Goal: Information Seeking & Learning: Learn about a topic

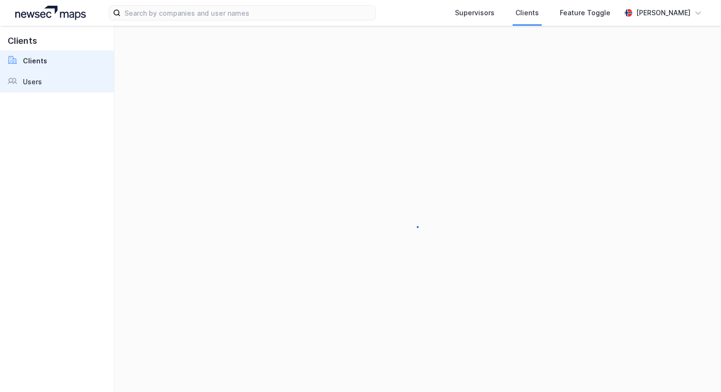
click at [63, 80] on link "Users" at bounding box center [57, 82] width 114 height 21
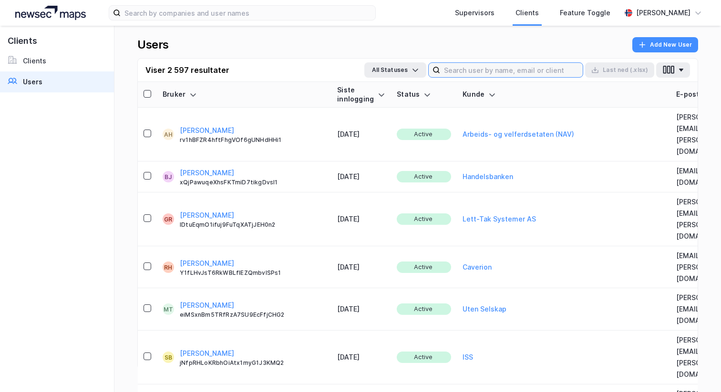
click at [539, 66] on input at bounding box center [511, 70] width 143 height 14
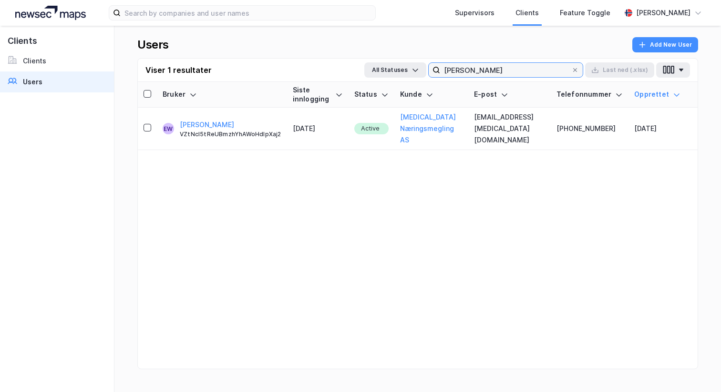
type input "[PERSON_NAME]"
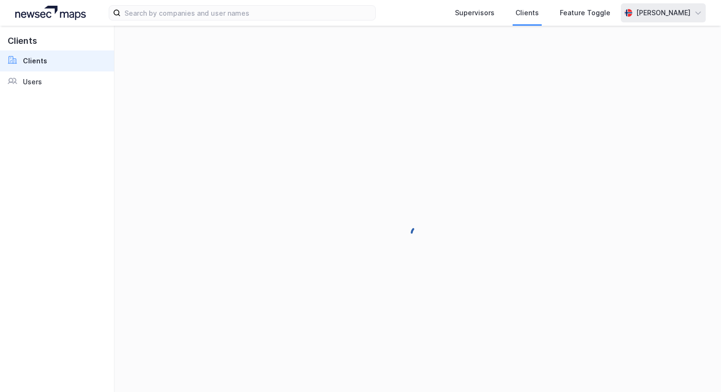
click at [668, 8] on div "[PERSON_NAME]" at bounding box center [663, 12] width 54 height 11
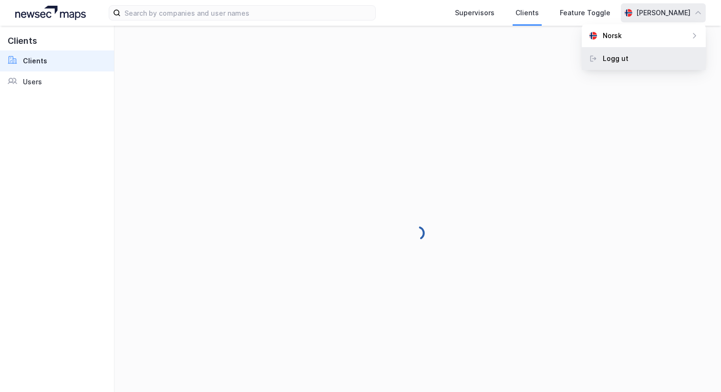
click at [633, 57] on div "Logg ut" at bounding box center [644, 58] width 124 height 23
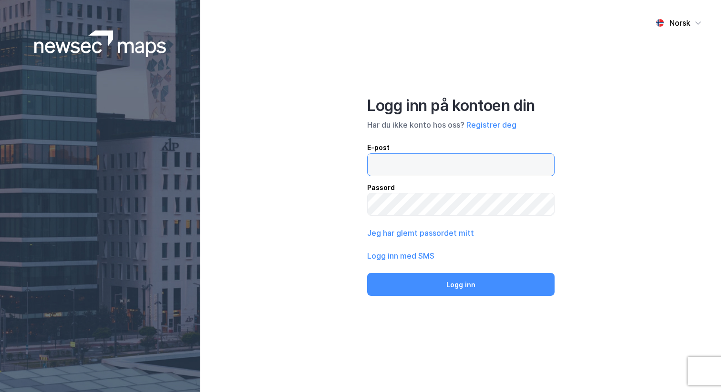
click at [443, 162] on input "email" at bounding box center [461, 165] width 186 height 22
type input "[PERSON_NAME][EMAIL_ADDRESS][DOMAIN_NAME]"
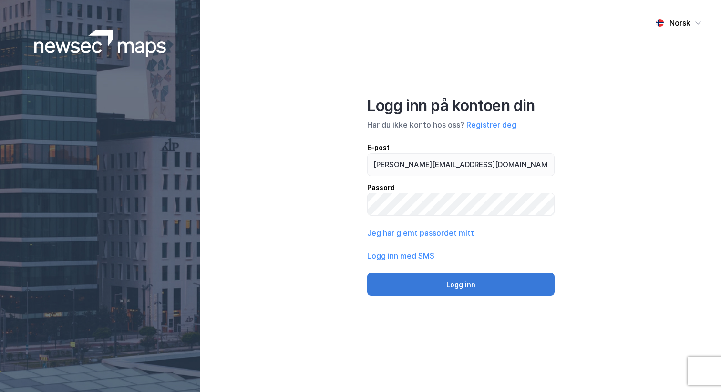
click at [454, 295] on button "Logg inn" at bounding box center [460, 284] width 187 height 23
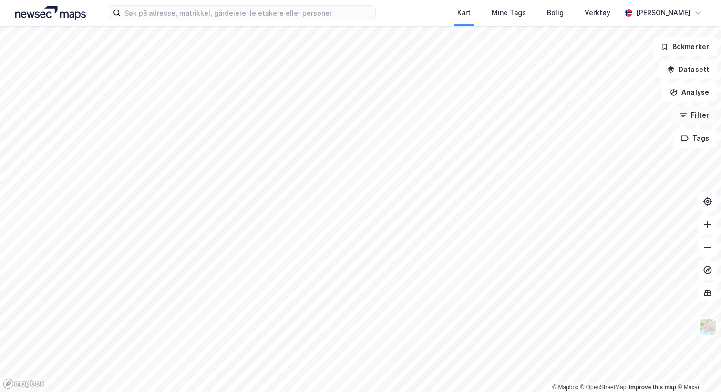
click at [703, 114] on button "Filter" at bounding box center [694, 115] width 46 height 19
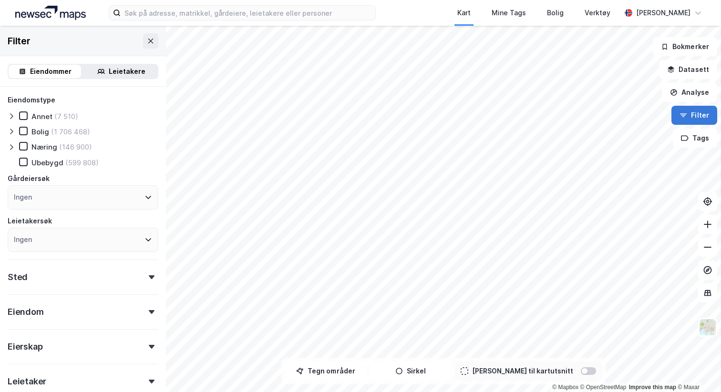
click at [695, 116] on button "Filter" at bounding box center [694, 115] width 46 height 19
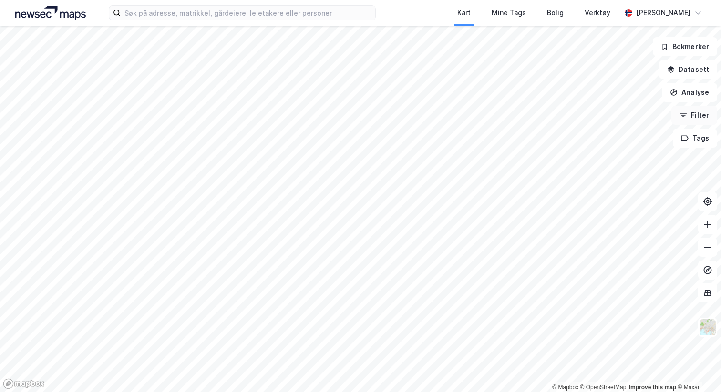
click at [695, 116] on button "Filter" at bounding box center [694, 115] width 46 height 19
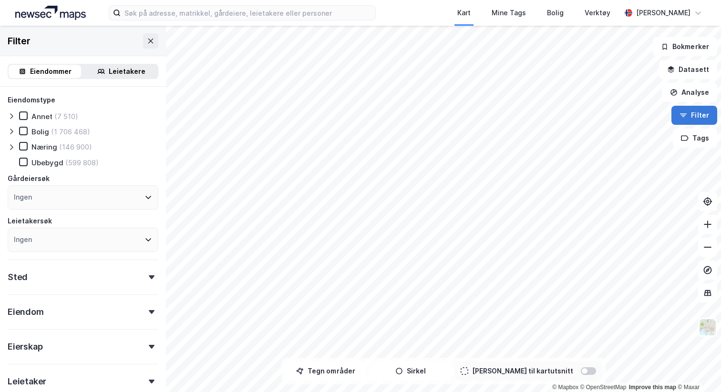
click at [693, 115] on button "Filter" at bounding box center [694, 115] width 46 height 19
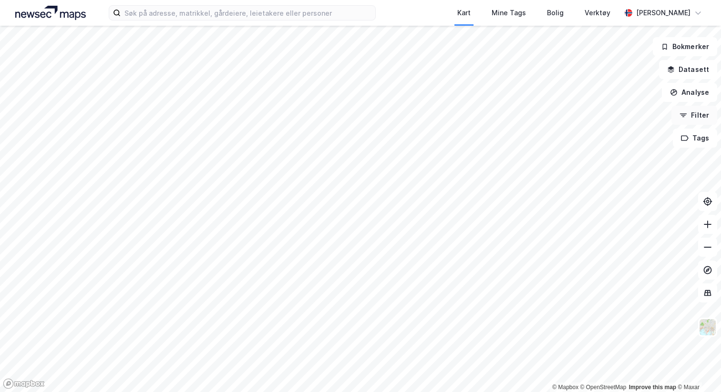
click at [698, 116] on button "Filter" at bounding box center [694, 115] width 46 height 19
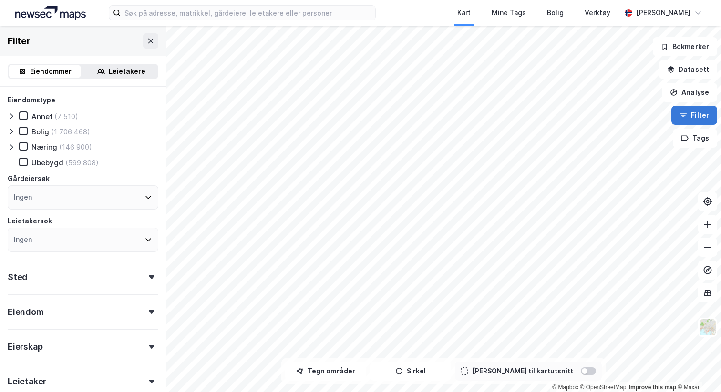
click at [698, 116] on button "Filter" at bounding box center [694, 115] width 46 height 19
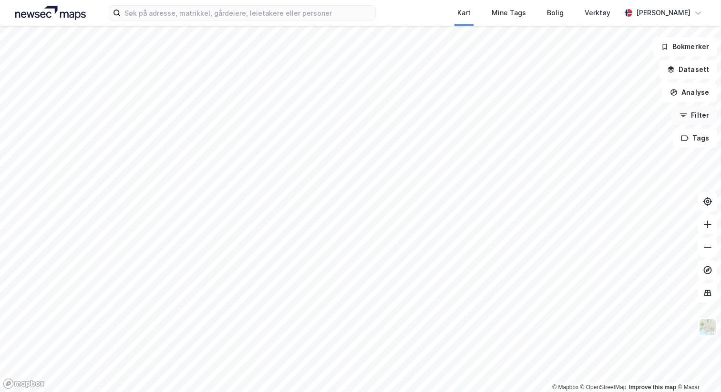
click at [694, 113] on button "Filter" at bounding box center [694, 115] width 46 height 19
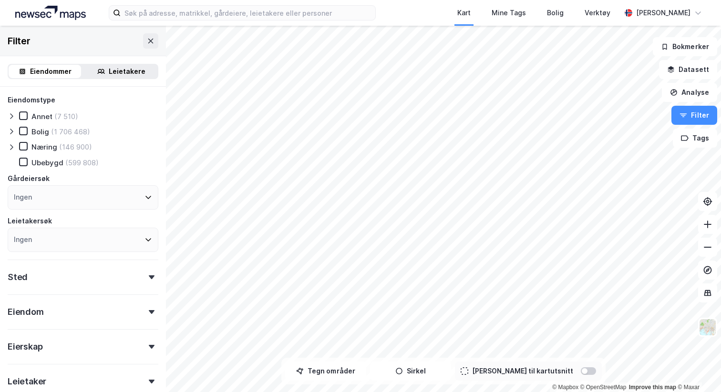
click at [126, 74] on div "Leietakere" at bounding box center [127, 71] width 37 height 11
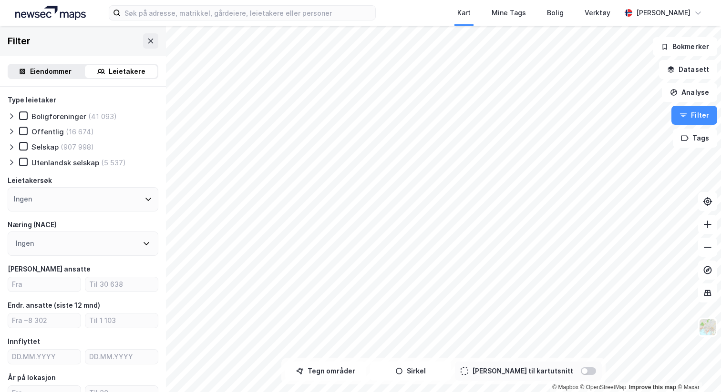
click at [53, 74] on div "Eiendommer" at bounding box center [50, 71] width 41 height 11
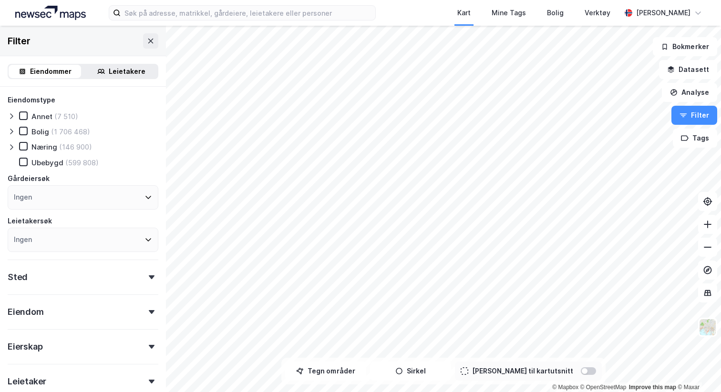
click at [108, 73] on div "Leietakere" at bounding box center [121, 71] width 72 height 13
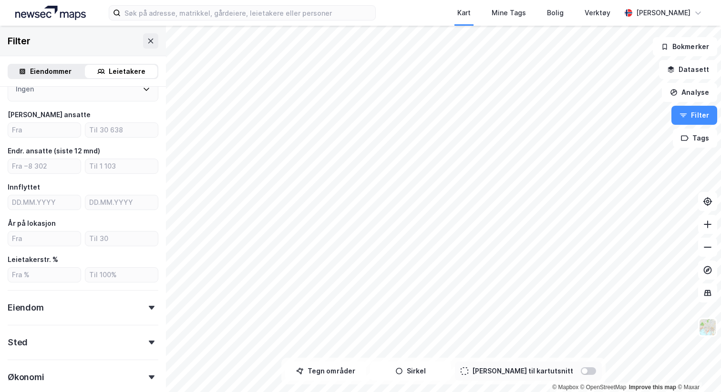
scroll to position [164, 0]
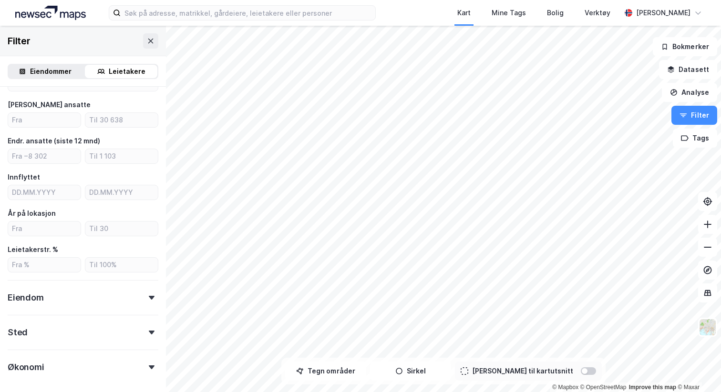
click at [72, 294] on div "Eiendom" at bounding box center [83, 293] width 151 height 27
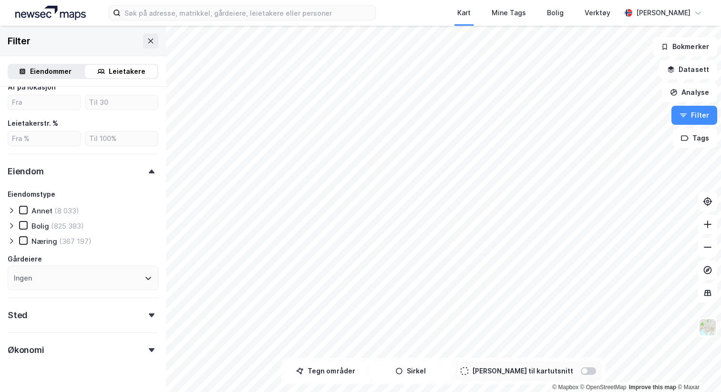
scroll to position [314, 0]
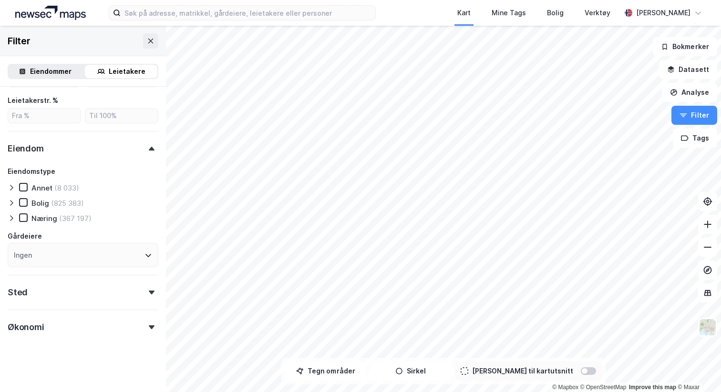
click at [93, 289] on div "Sted" at bounding box center [83, 288] width 151 height 27
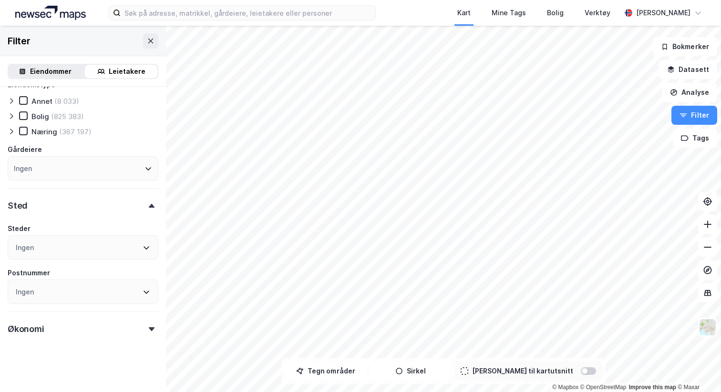
scroll to position [402, 0]
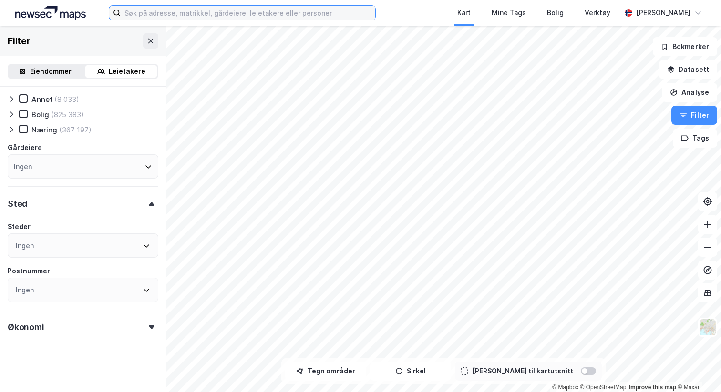
click at [218, 16] on input at bounding box center [248, 13] width 255 height 14
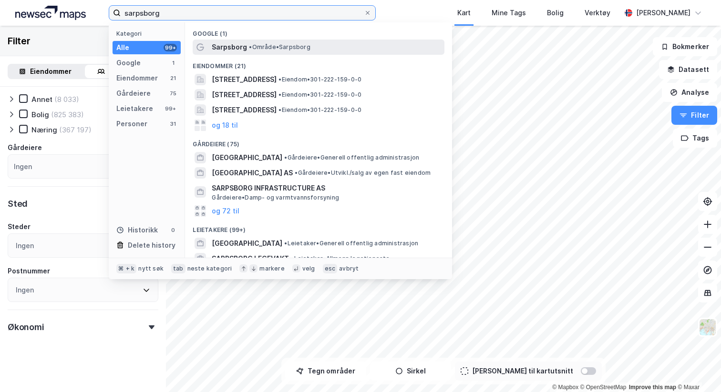
type input "sarpsborg"
click at [232, 42] on span "Sarpsborg" at bounding box center [229, 46] width 35 height 11
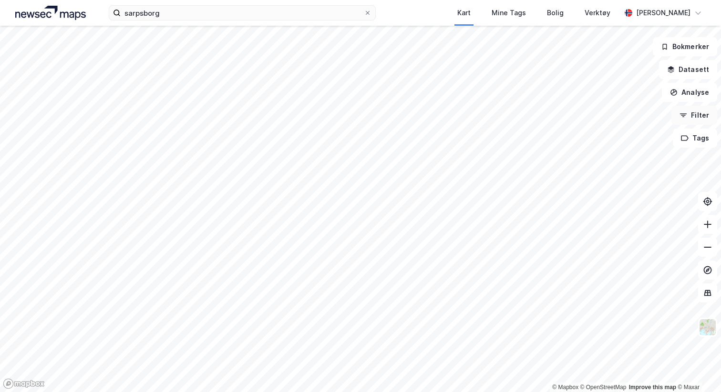
click at [690, 113] on button "Filter" at bounding box center [694, 115] width 46 height 19
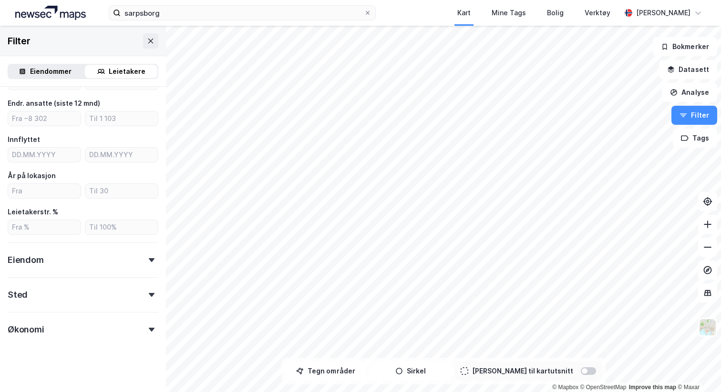
scroll to position [204, 0]
click at [55, 298] on div "Sted" at bounding box center [83, 289] width 151 height 27
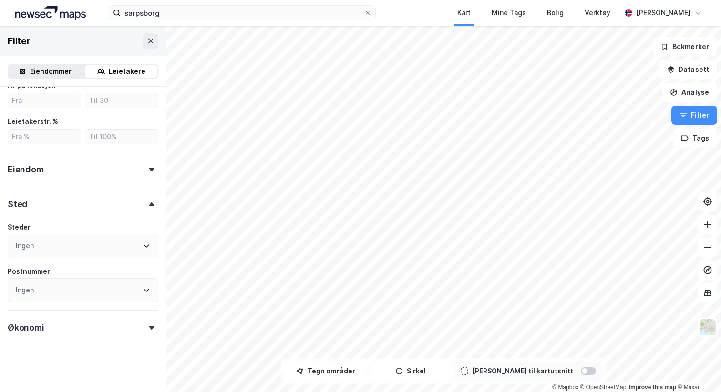
click at [70, 245] on div "Ingen" at bounding box center [83, 246] width 151 height 24
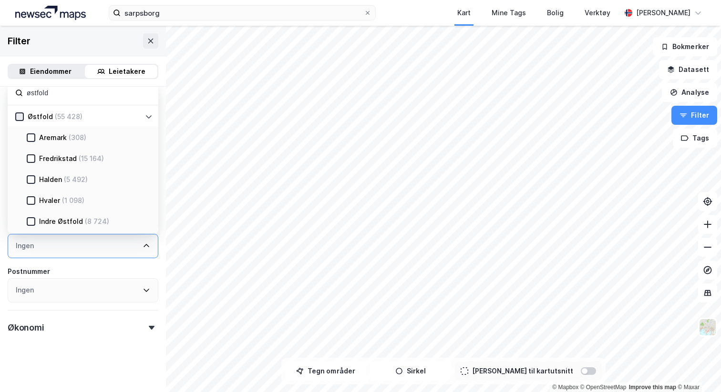
type input "østfold"
click at [21, 120] on div at bounding box center [19, 117] width 9 height 9
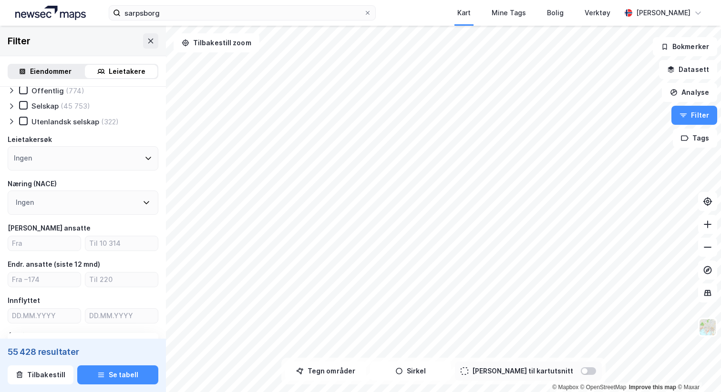
scroll to position [51, 0]
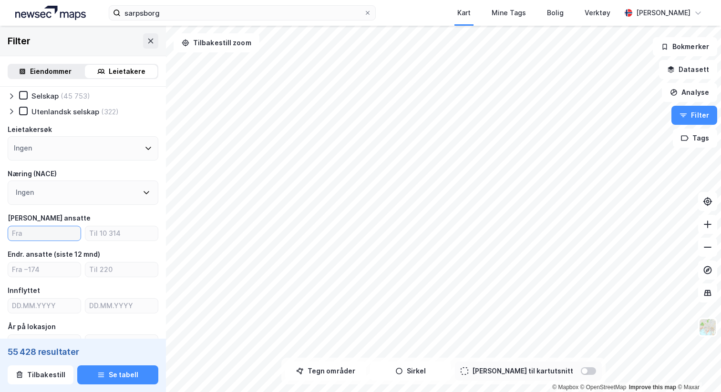
click at [49, 242] on div "Type leietaker Boligforeninger (2 040) Offentlig (774) Selskap (45 753) Utenlan…" at bounding box center [83, 311] width 151 height 536
type input "10"
click at [78, 220] on div "Antall ansatte" at bounding box center [83, 218] width 151 height 11
click at [43, 218] on div "Antall ansatte" at bounding box center [49, 218] width 83 height 11
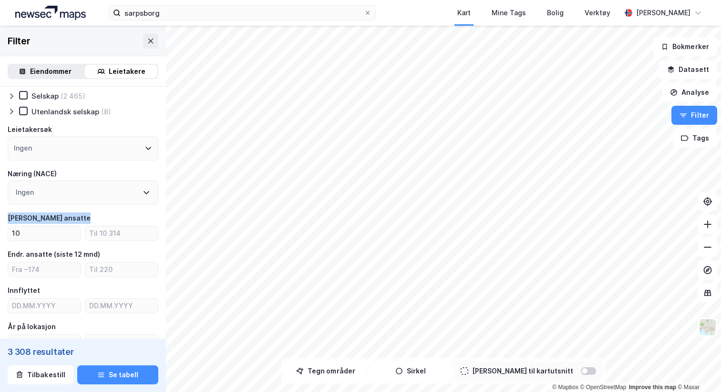
click at [43, 218] on div "Antall ansatte" at bounding box center [49, 218] width 83 height 11
click at [57, 219] on div "Antall ansatte" at bounding box center [83, 218] width 151 height 11
click at [110, 240] on input "number" at bounding box center [121, 233] width 72 height 14
click at [135, 234] on input "number" at bounding box center [121, 233] width 72 height 14
click at [57, 233] on input "10" at bounding box center [44, 233] width 72 height 14
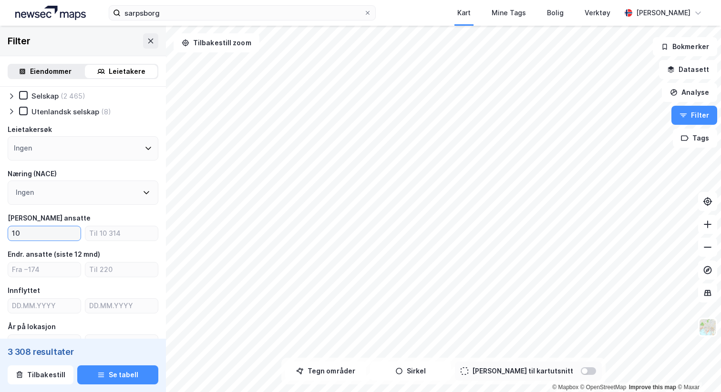
click at [60, 234] on input "10" at bounding box center [44, 233] width 72 height 14
click at [107, 235] on input "number" at bounding box center [121, 233] width 72 height 14
click at [64, 236] on input "10" at bounding box center [44, 233] width 72 height 14
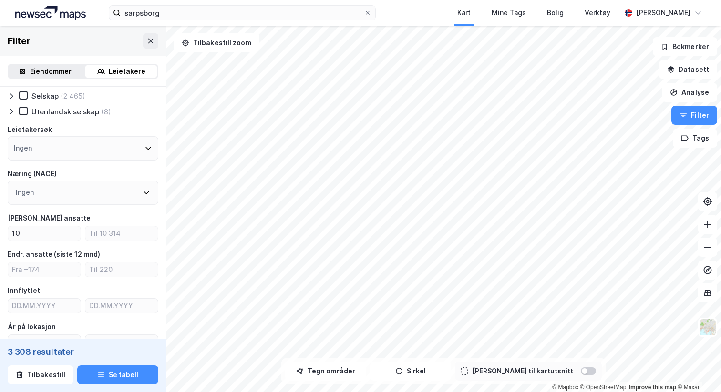
click at [81, 238] on div "10" at bounding box center [83, 233] width 151 height 15
click at [109, 236] on input "number" at bounding box center [121, 233] width 72 height 14
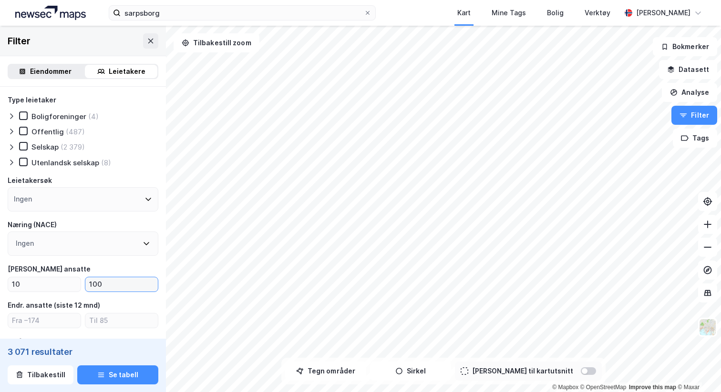
type input "100"
click at [13, 145] on icon at bounding box center [12, 148] width 8 height 8
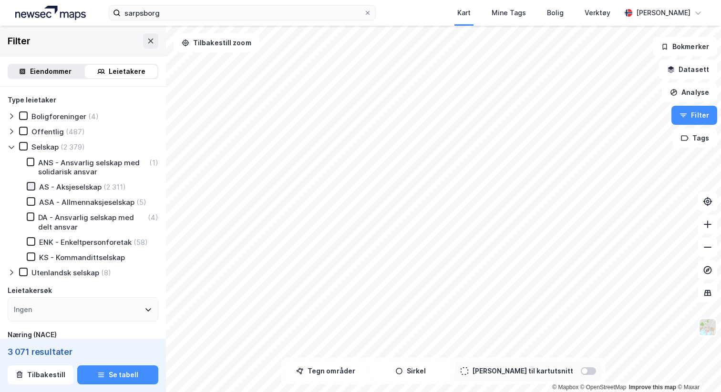
click at [34, 188] on icon at bounding box center [31, 186] width 7 height 7
click at [23, 133] on icon at bounding box center [23, 131] width 7 height 7
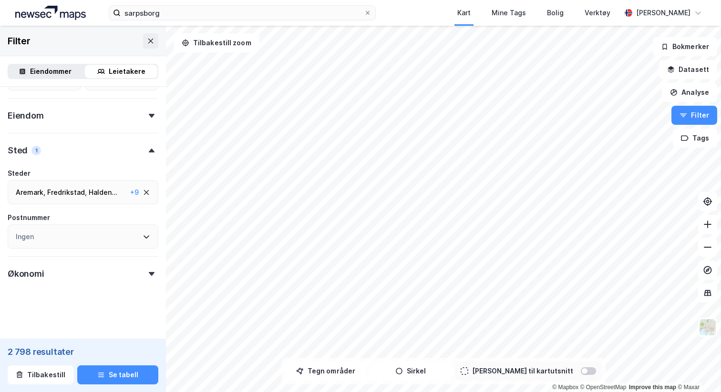
click at [89, 271] on div "Økonomi" at bounding box center [83, 270] width 151 height 27
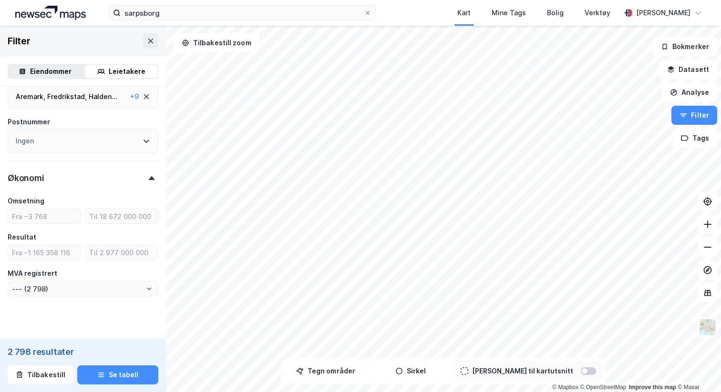
scroll to position [565, 0]
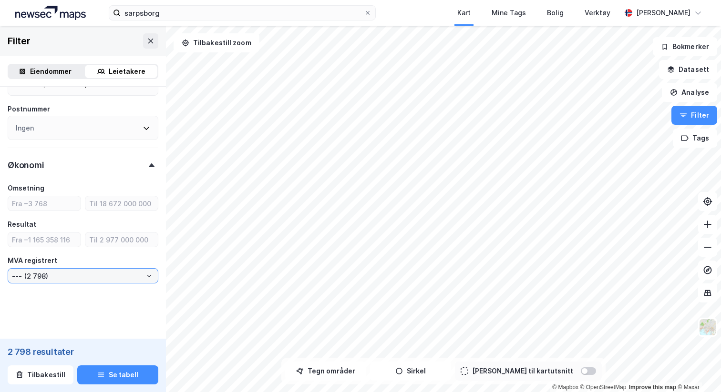
click at [85, 271] on input "--- (2 798)" at bounding box center [83, 276] width 150 height 14
click at [54, 259] on div "MVA registrert" at bounding box center [33, 260] width 50 height 11
click at [45, 257] on div "MVA registrert" at bounding box center [33, 260] width 50 height 11
click at [59, 276] on input "--- (2 798)" at bounding box center [83, 276] width 150 height 14
click at [60, 262] on div "MVA registrert" at bounding box center [83, 260] width 151 height 11
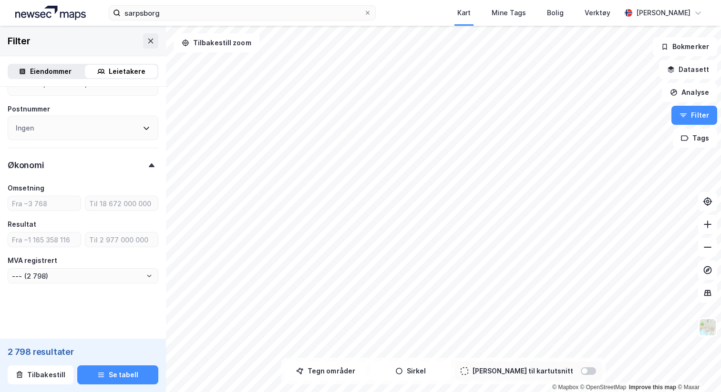
click at [58, 260] on div "MVA registrert" at bounding box center [83, 260] width 151 height 11
click at [49, 259] on div "MVA registrert" at bounding box center [33, 260] width 50 height 11
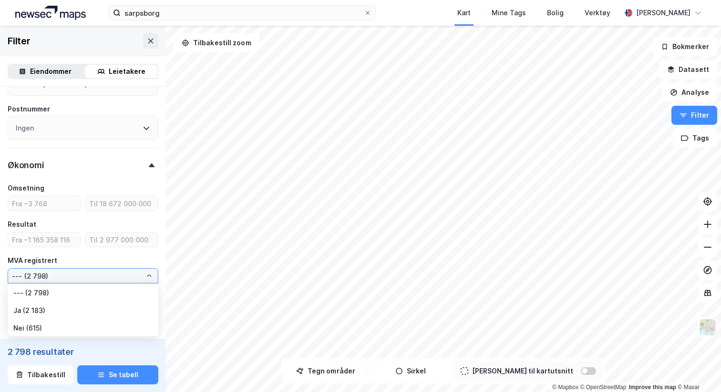
click at [84, 274] on input "--- (2 798)" at bounding box center [83, 276] width 150 height 14
click at [80, 265] on div "MVA registrert" at bounding box center [83, 260] width 151 height 11
click at [77, 268] on label "--- (2 798)" at bounding box center [83, 275] width 151 height 15
click at [84, 273] on input "--- (2 798)" at bounding box center [83, 276] width 150 height 14
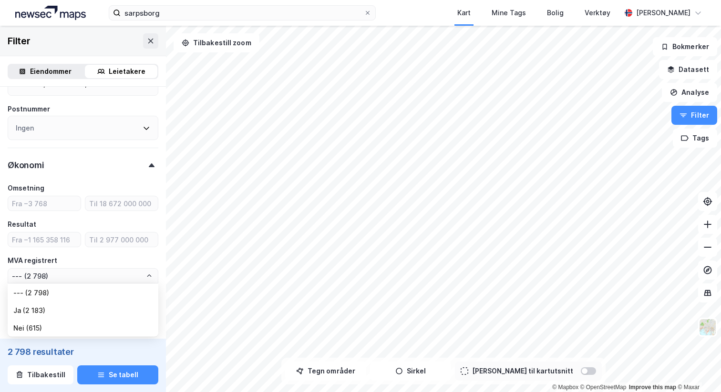
click at [91, 258] on div "MVA registrert" at bounding box center [83, 260] width 151 height 11
click at [90, 273] on input "--- (2 798)" at bounding box center [83, 276] width 150 height 14
click at [94, 257] on div "MVA registrert" at bounding box center [83, 260] width 151 height 11
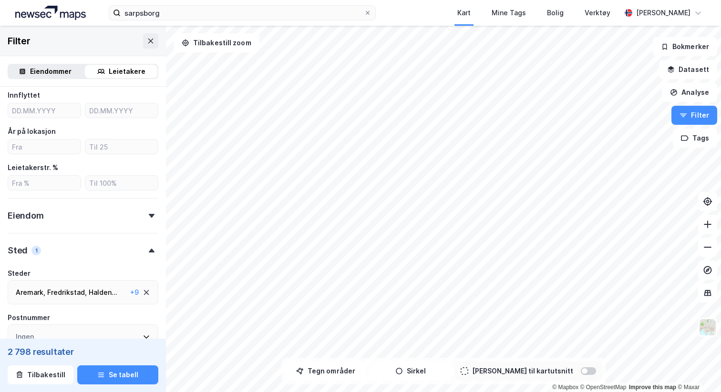
scroll to position [0, 0]
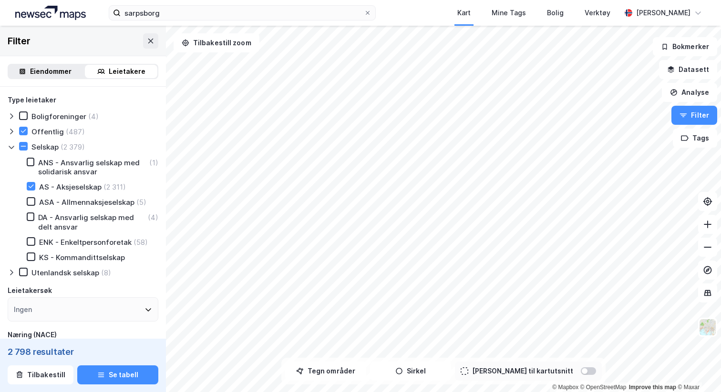
click at [51, 100] on div "Type leietaker" at bounding box center [32, 99] width 49 height 11
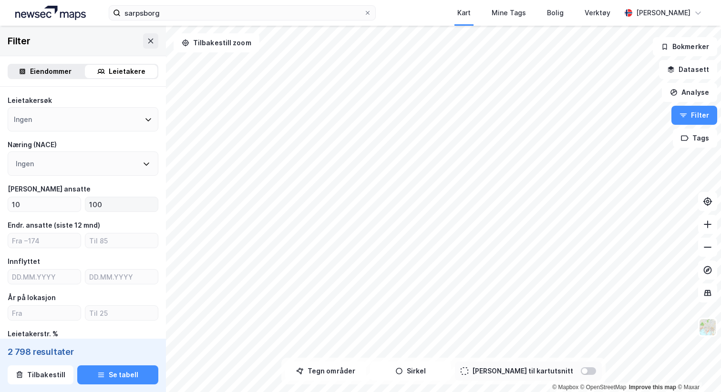
scroll to position [193, 0]
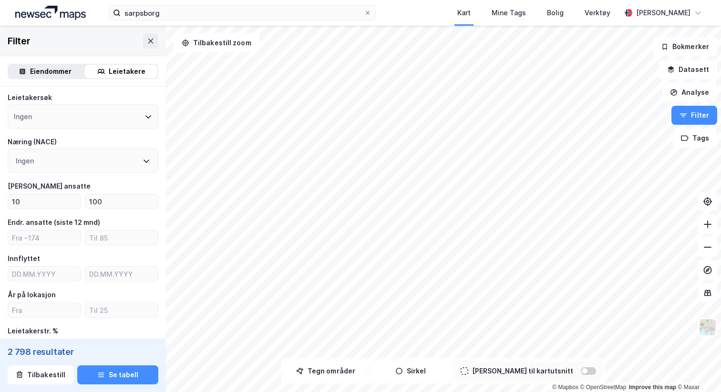
click at [96, 160] on div "Ingen" at bounding box center [83, 161] width 151 height 24
click at [113, 135] on div "Type leietaker Boligforeninger (4) Offentlig (487) Selskap (2 379) ANS - Ansvar…" at bounding box center [83, 278] width 151 height 755
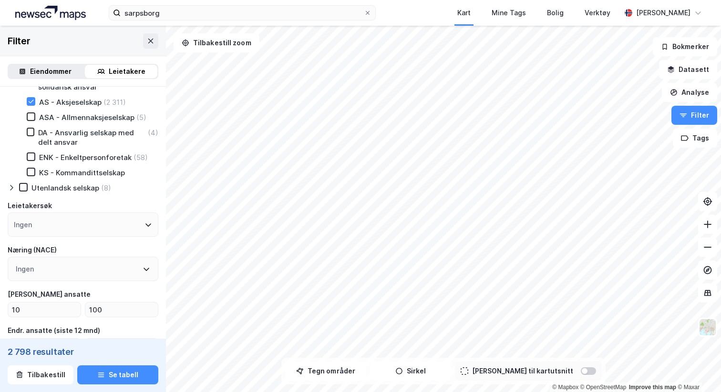
scroll to position [0, 0]
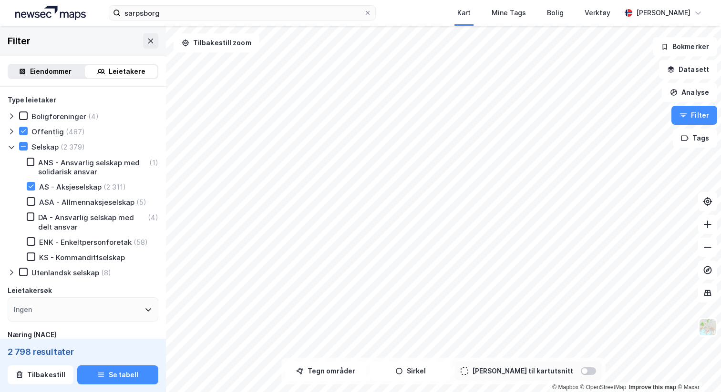
click at [31, 103] on div "Type leietaker" at bounding box center [32, 99] width 49 height 11
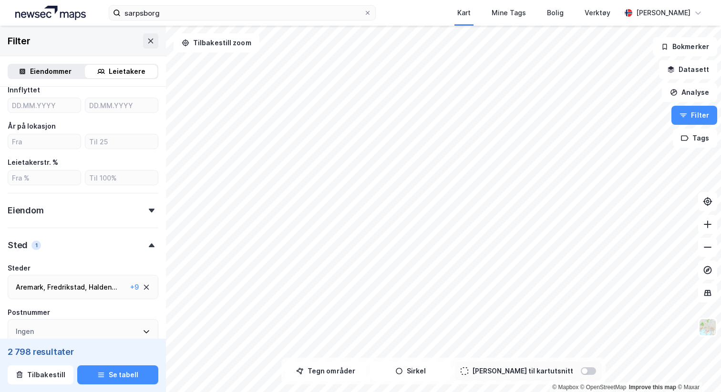
click at [69, 215] on div "Eiendom" at bounding box center [83, 206] width 151 height 27
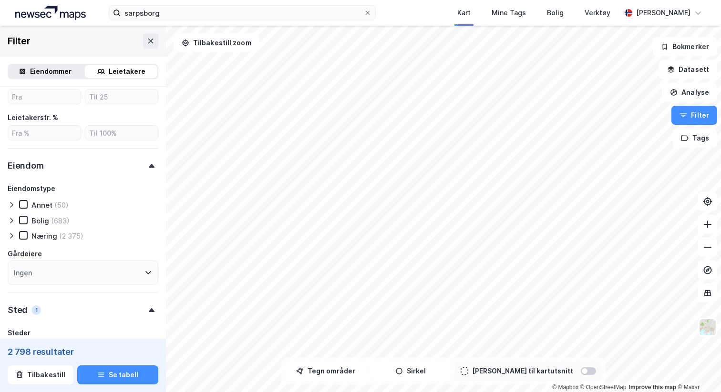
scroll to position [413, 0]
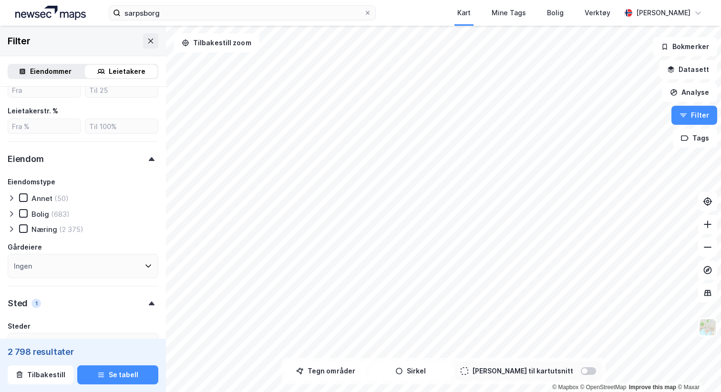
click at [9, 228] on icon at bounding box center [12, 230] width 8 height 8
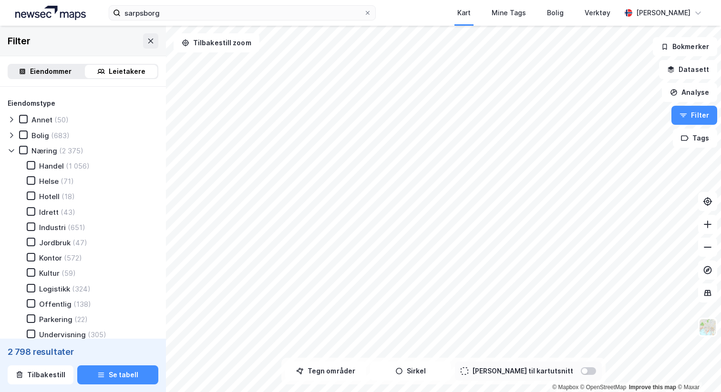
scroll to position [503, 0]
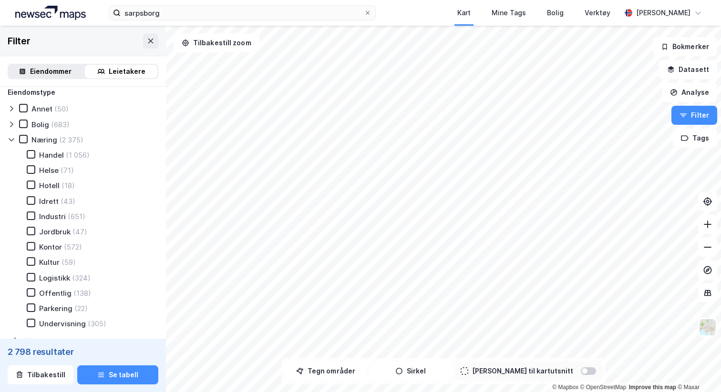
click at [45, 244] on div "Kontor" at bounding box center [50, 247] width 23 height 9
click at [12, 142] on icon at bounding box center [12, 140] width 8 height 8
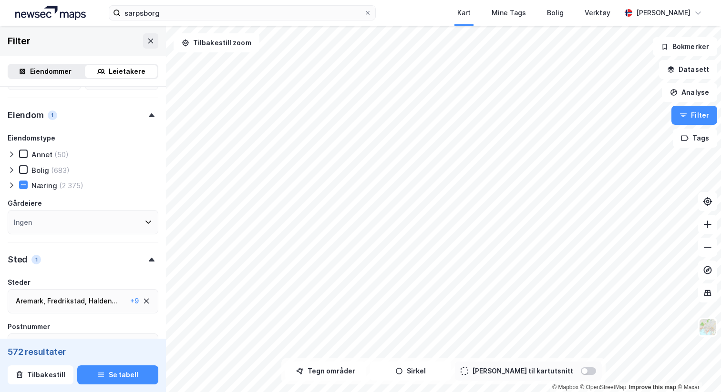
scroll to position [456, 0]
click at [15, 185] on div at bounding box center [13, 187] width 11 height 10
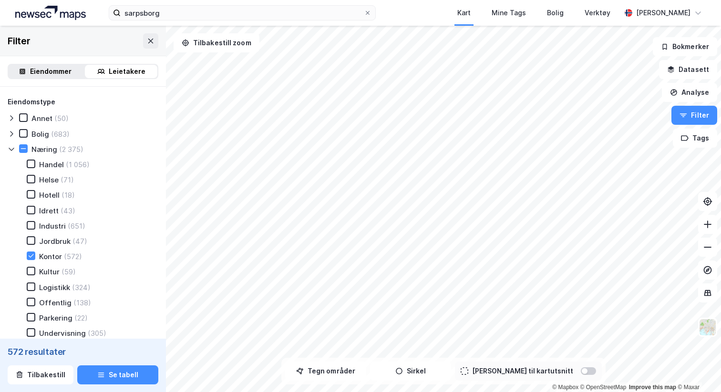
scroll to position [496, 0]
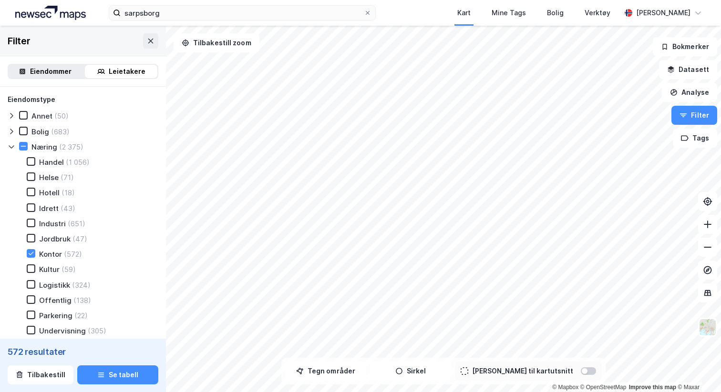
click at [14, 146] on icon at bounding box center [12, 147] width 8 height 8
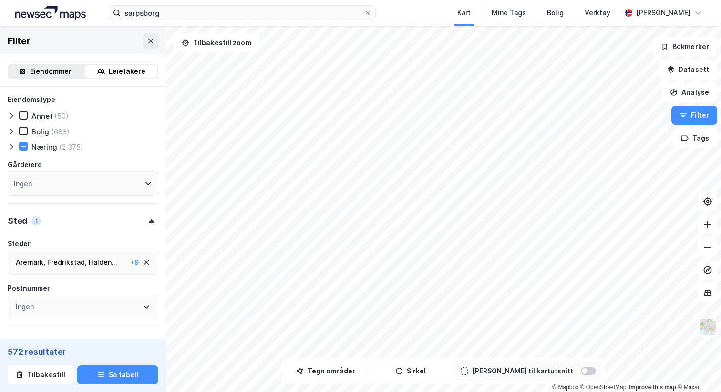
click at [12, 147] on icon at bounding box center [12, 147] width 8 height 8
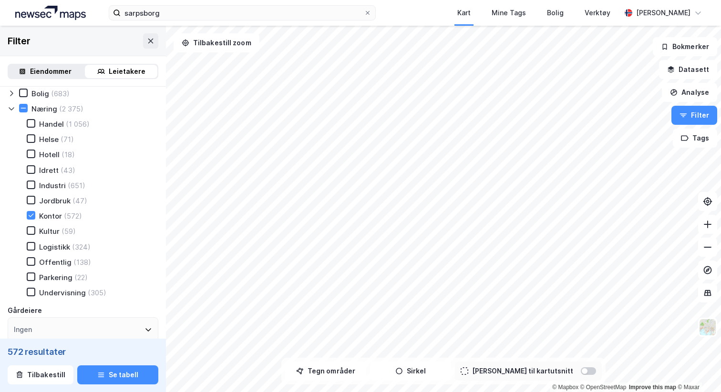
scroll to position [534, 0]
click at [117, 373] on button "Se tabell" at bounding box center [117, 375] width 81 height 19
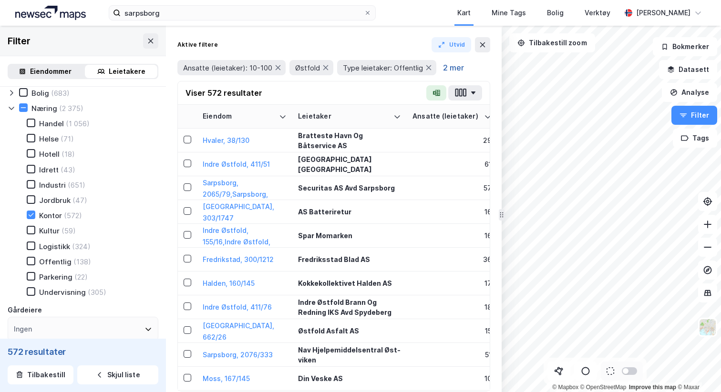
click at [448, 69] on button "2 mer" at bounding box center [453, 68] width 27 height 12
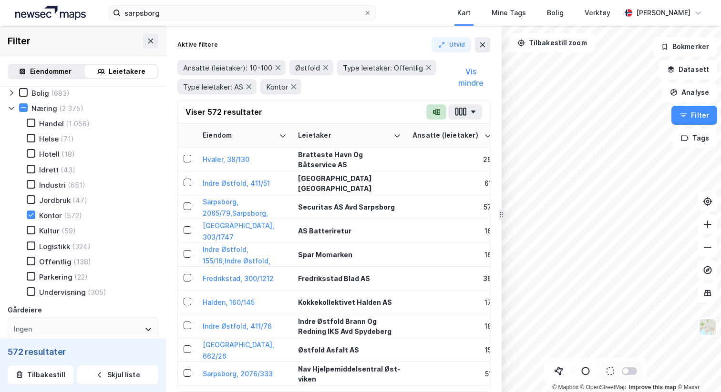
click at [437, 117] on button "button" at bounding box center [436, 111] width 20 height 15
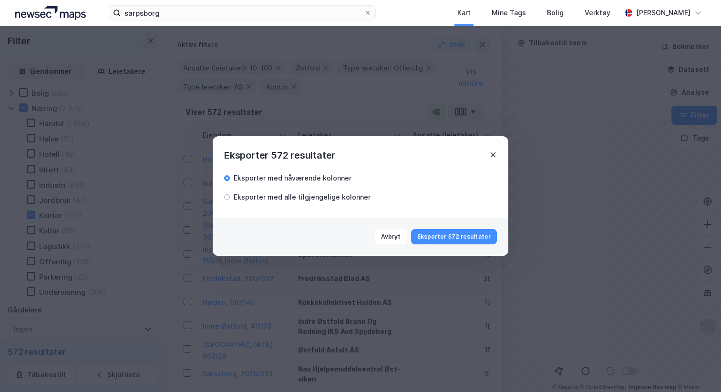
click at [493, 152] on icon at bounding box center [493, 155] width 8 height 8
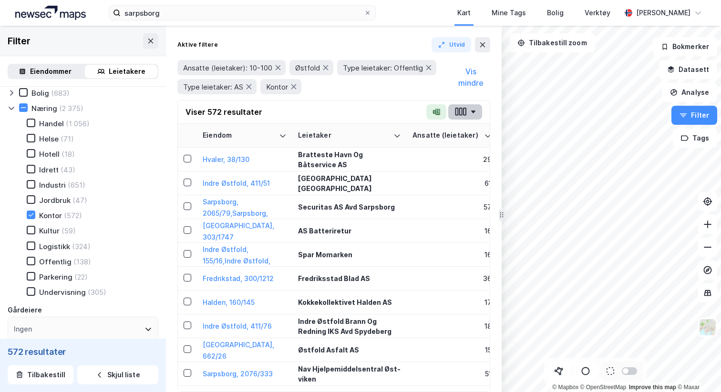
click at [461, 117] on icon "button" at bounding box center [460, 112] width 12 height 10
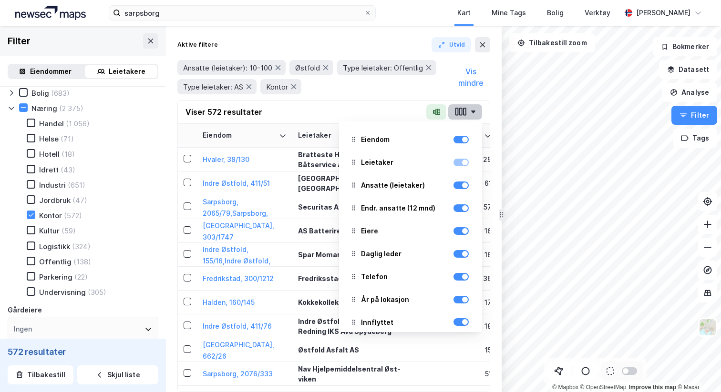
click at [461, 117] on icon "button" at bounding box center [460, 112] width 12 height 10
click at [474, 115] on button "button" at bounding box center [465, 111] width 34 height 15
click at [426, 87] on div "Ansatte (leietaker): 10-100 Østfold Type leietaker: Offentlig Type leietaker: A…" at bounding box center [314, 77] width 274 height 34
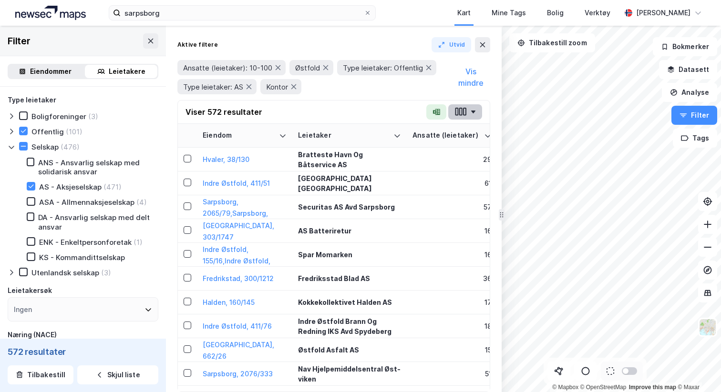
click at [468, 116] on button "button" at bounding box center [465, 111] width 34 height 15
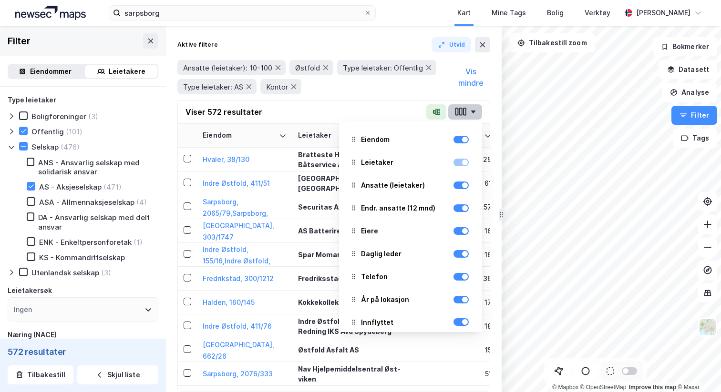
click at [468, 116] on button "button" at bounding box center [465, 111] width 34 height 15
click at [456, 45] on button "Utvid" at bounding box center [452, 44] width 40 height 15
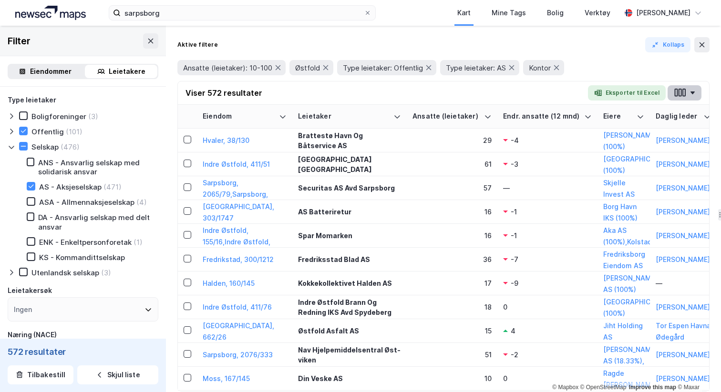
click at [681, 92] on icon "button" at bounding box center [679, 93] width 3 height 8
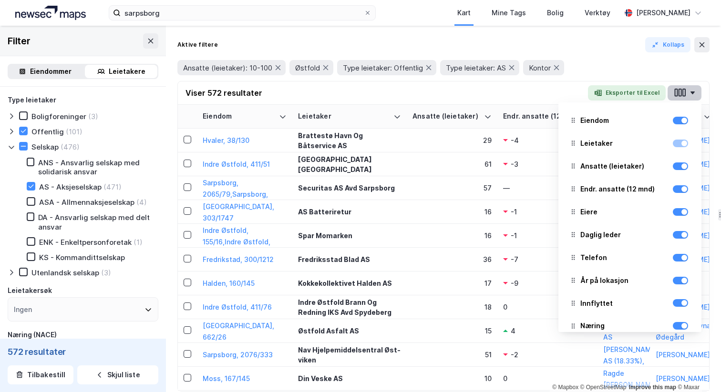
click at [680, 89] on icon "button" at bounding box center [679, 93] width 3 height 8
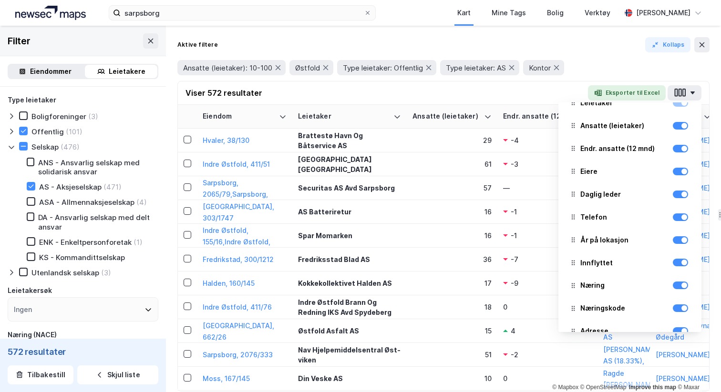
scroll to position [50, 0]
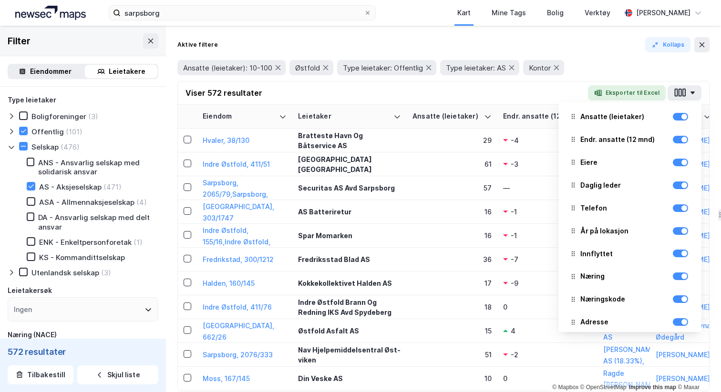
click at [511, 90] on div "Viser 572 resultater Eksporter til Excel Eiendom Leietaker Ansatte (leietaker) …" at bounding box center [443, 93] width 531 height 23
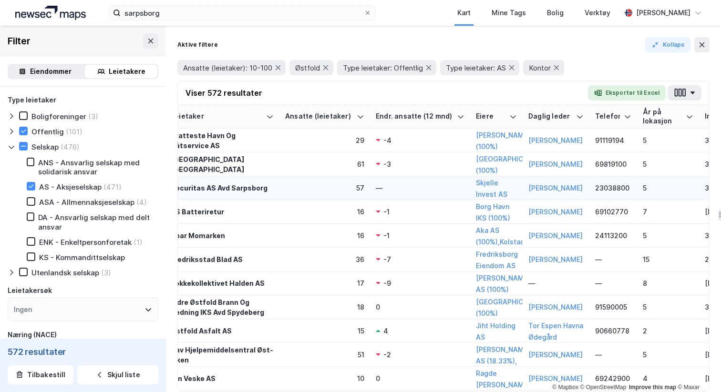
scroll to position [0, 143]
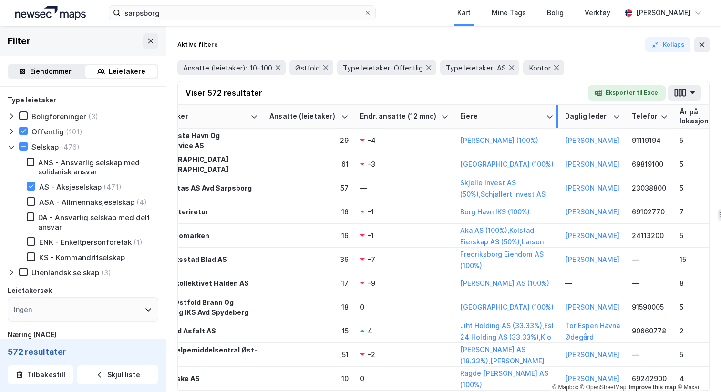
drag, startPoint x: 504, startPoint y: 114, endPoint x: 556, endPoint y: 115, distance: 52.5
click at [556, 115] on div at bounding box center [557, 116] width 2 height 23
click at [684, 96] on icon "button" at bounding box center [683, 93] width 3 height 8
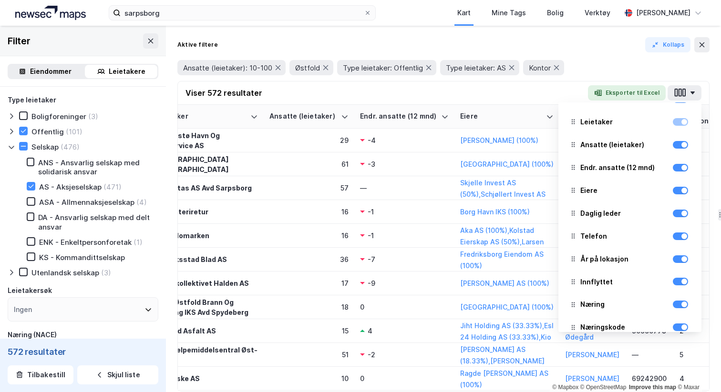
scroll to position [0, 0]
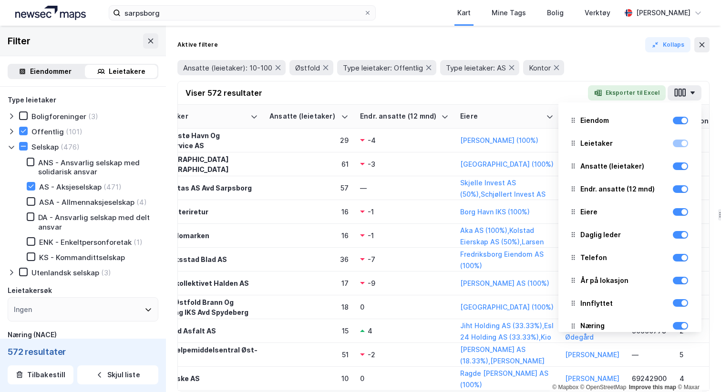
click at [511, 84] on div "Viser 572 resultater Eksporter til Excel Eiendom Leietaker Ansatte (leietaker) …" at bounding box center [443, 93] width 531 height 23
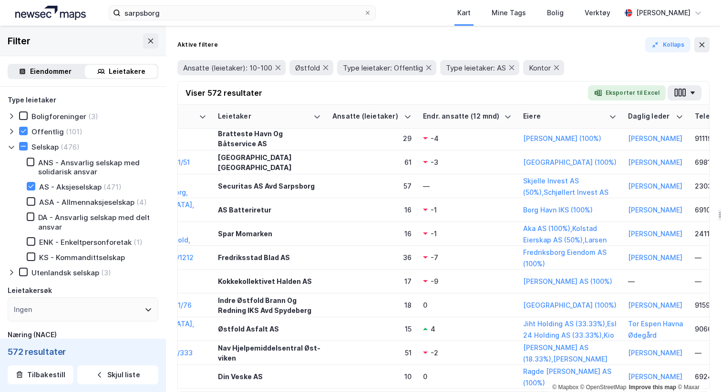
scroll to position [2, 79]
click at [637, 93] on button "Eksporter til Excel" at bounding box center [627, 92] width 78 height 15
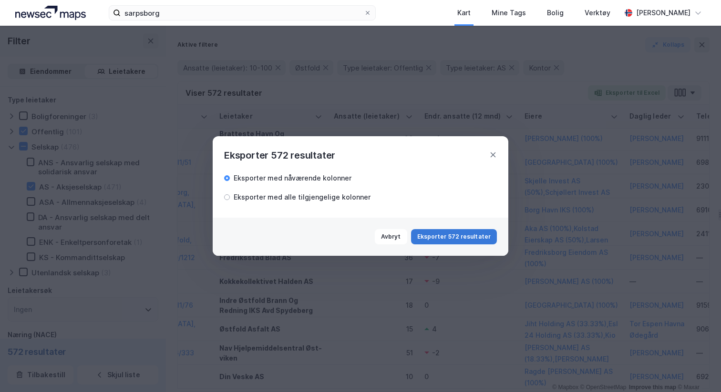
click at [451, 239] on button "Eksporter 572 resultater" at bounding box center [454, 236] width 86 height 15
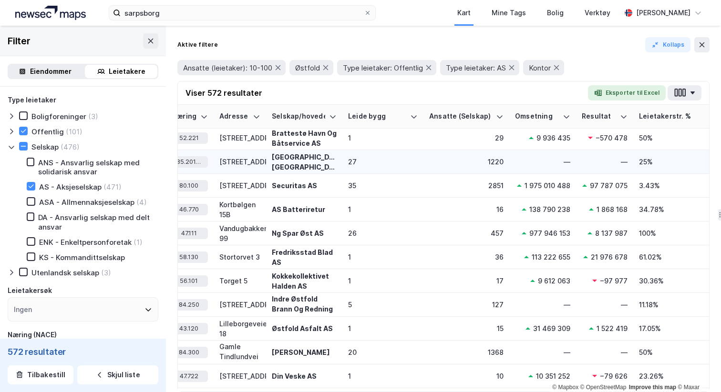
scroll to position [2, 847]
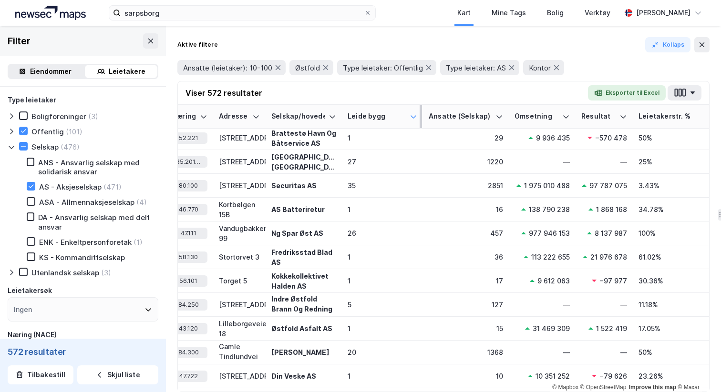
click at [414, 118] on icon at bounding box center [414, 117] width 8 height 8
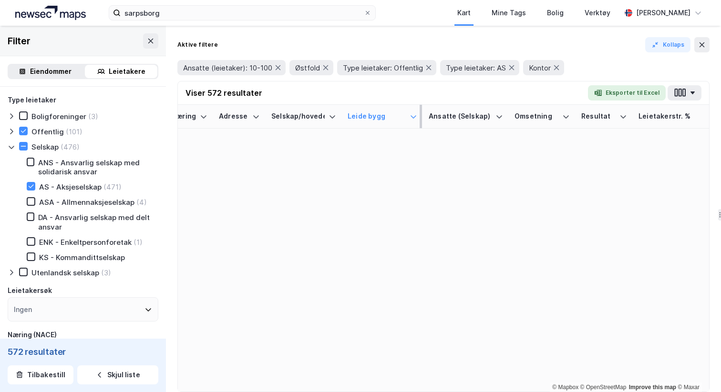
scroll to position [0, 847]
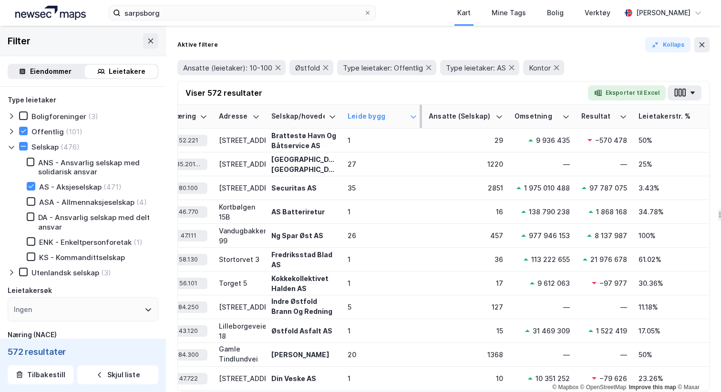
click at [414, 118] on icon at bounding box center [414, 117] width 8 height 8
click at [390, 117] on div "Leide bygg" at bounding box center [377, 116] width 58 height 9
click at [401, 116] on div "Leide bygg" at bounding box center [377, 116] width 58 height 9
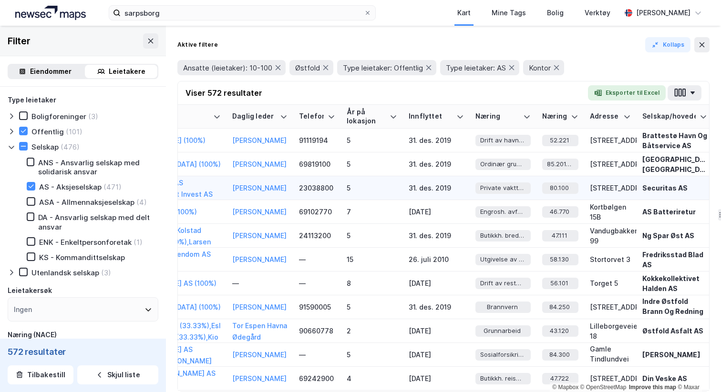
scroll to position [0, 474]
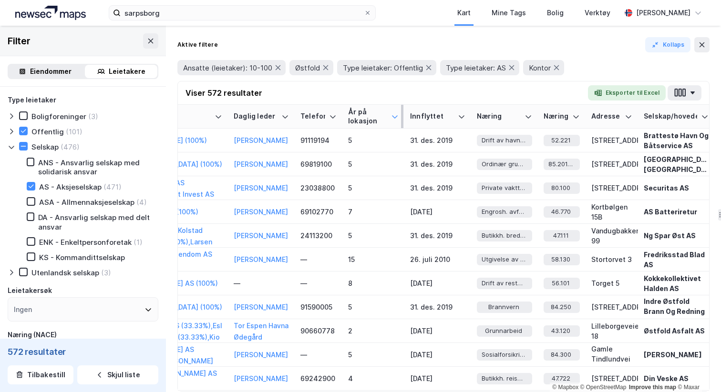
click at [391, 118] on icon at bounding box center [395, 117] width 8 height 8
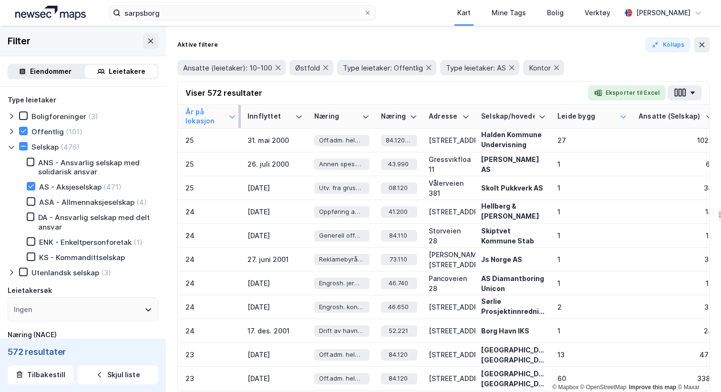
scroll to position [0, 660]
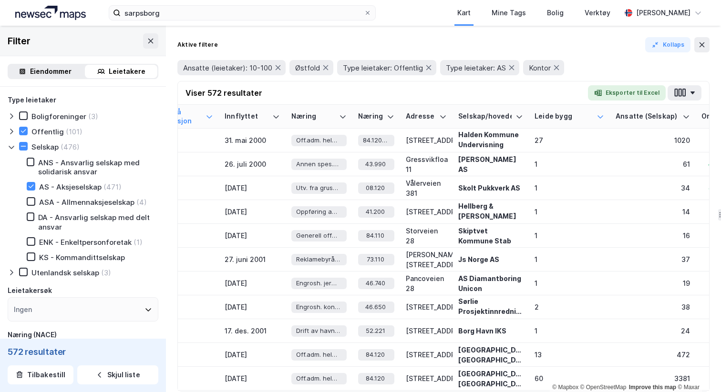
click at [599, 117] on icon at bounding box center [600, 117] width 8 height 8
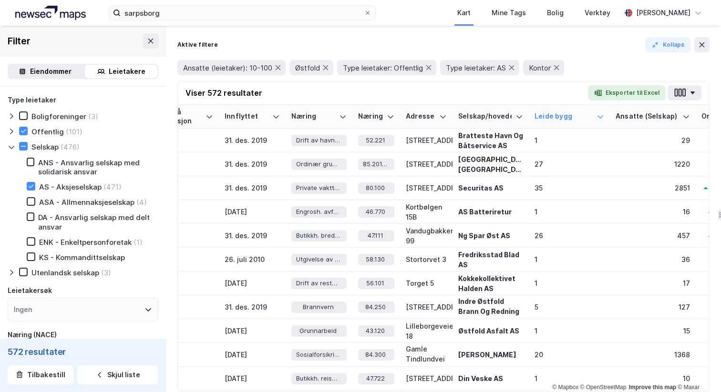
click at [599, 117] on icon at bounding box center [600, 117] width 8 height 8
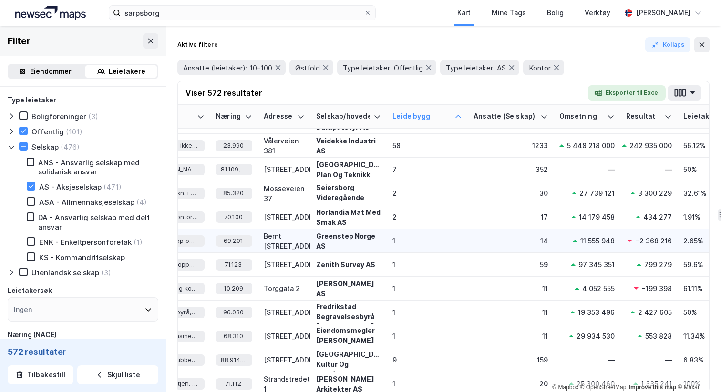
scroll to position [329, 802]
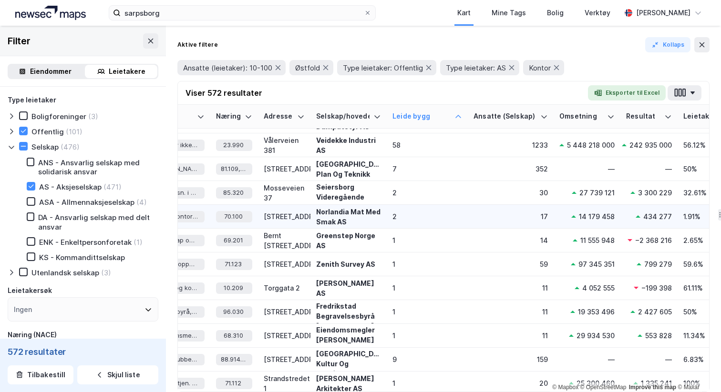
click at [350, 220] on div "Norlandia Mat Med Smak AS" at bounding box center [348, 217] width 65 height 20
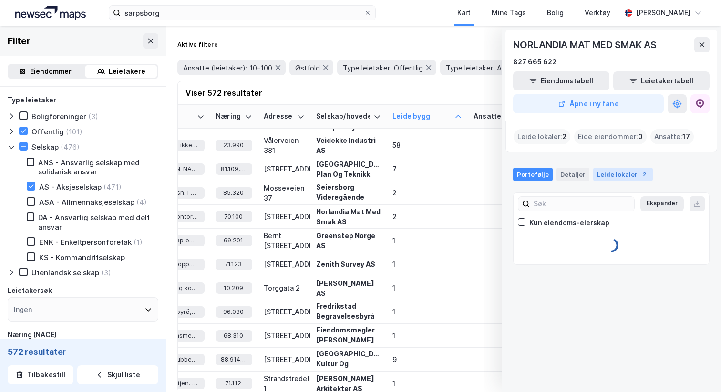
click at [608, 169] on div "Leide lokaler 2" at bounding box center [623, 174] width 60 height 13
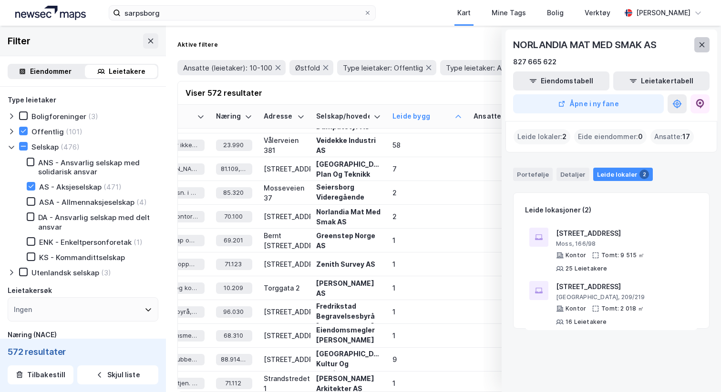
click at [705, 42] on icon at bounding box center [702, 45] width 8 height 8
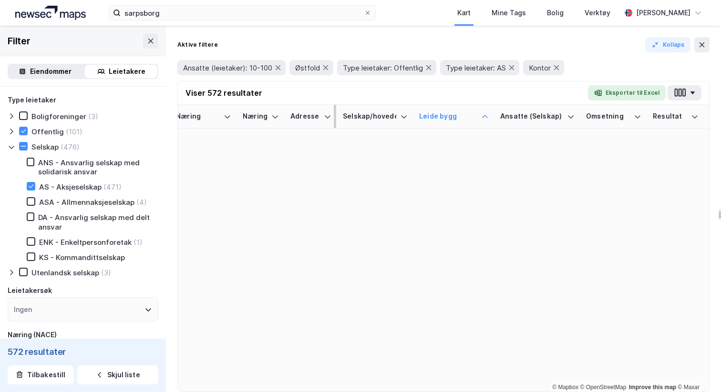
scroll to position [0, 775]
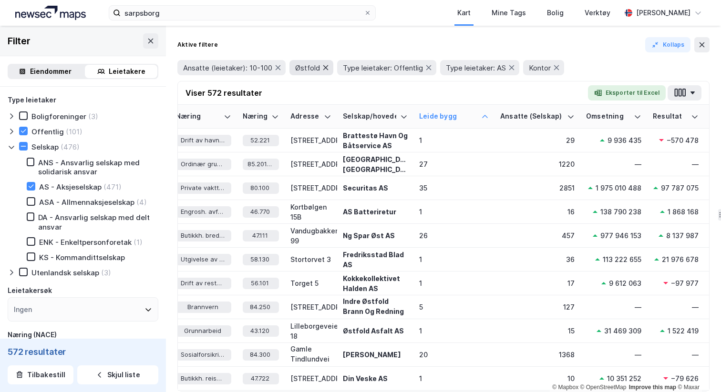
click at [326, 70] on icon at bounding box center [326, 68] width 8 height 8
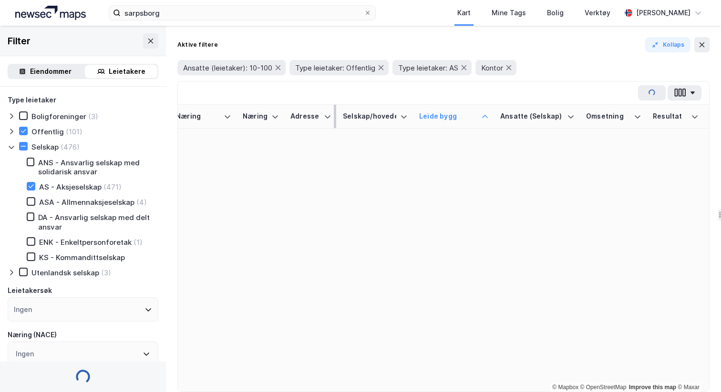
type input "--- (15 458)"
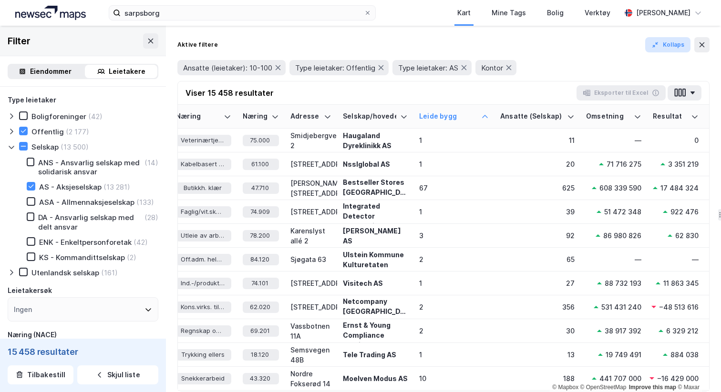
click at [676, 45] on button "Kollaps" at bounding box center [667, 44] width 45 height 15
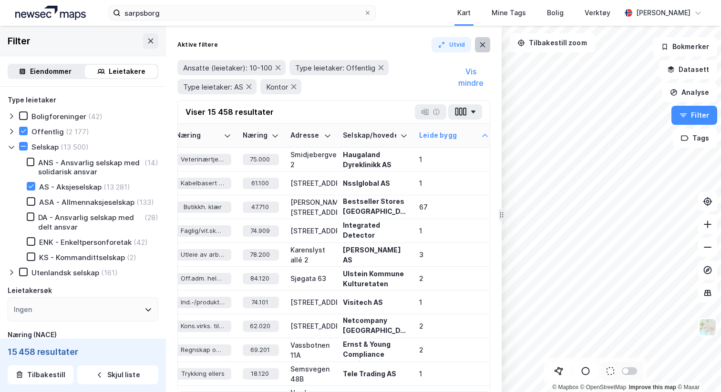
click at [484, 42] on icon at bounding box center [483, 45] width 8 height 8
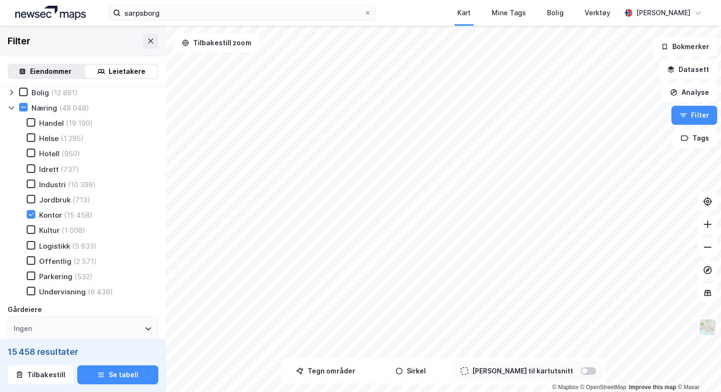
scroll to position [537, 0]
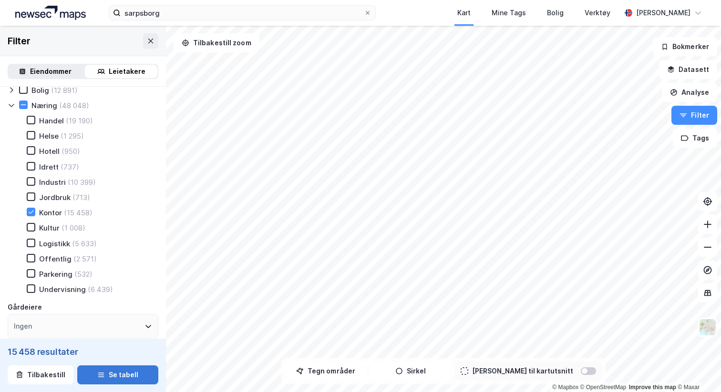
click at [116, 377] on button "Se tabell" at bounding box center [117, 375] width 81 height 19
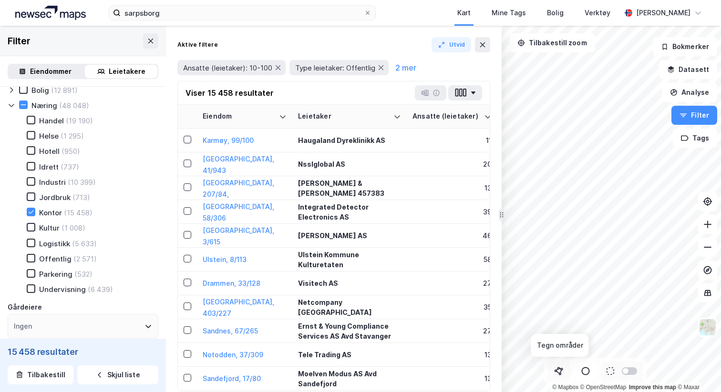
click at [559, 371] on icon at bounding box center [559, 372] width 10 height 10
click at [480, 46] on icon at bounding box center [483, 45] width 8 height 8
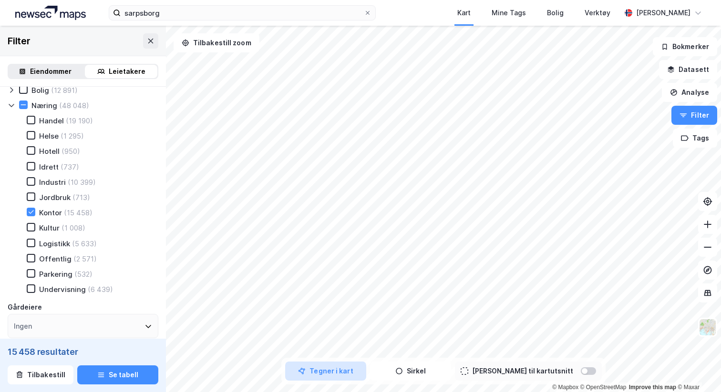
click at [366, 373] on button "Tegner i kart" at bounding box center [325, 371] width 81 height 19
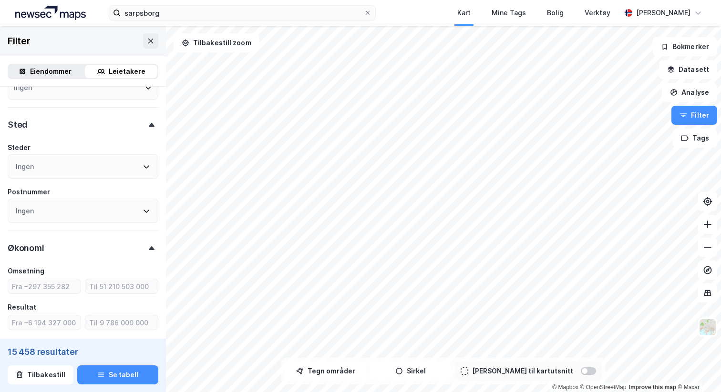
scroll to position [773, 0]
click at [55, 172] on div "Ingen" at bounding box center [83, 169] width 151 height 24
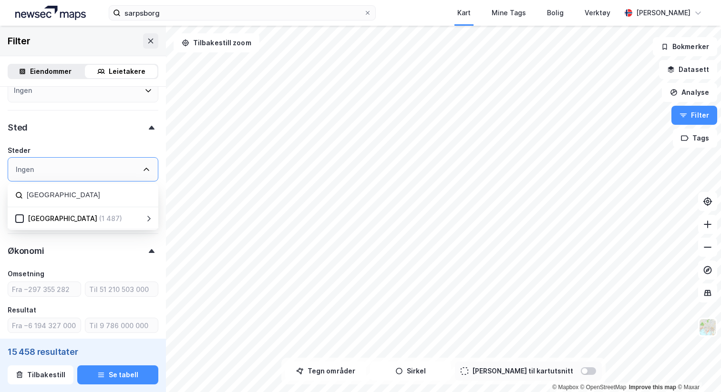
type input "akershus"
click at [145, 216] on icon at bounding box center [149, 219] width 8 height 8
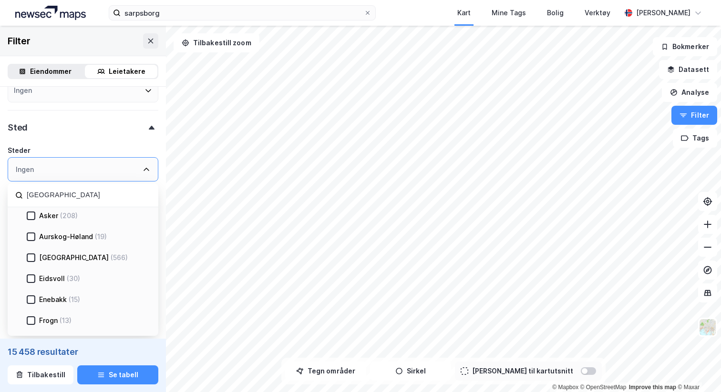
scroll to position [0, 0]
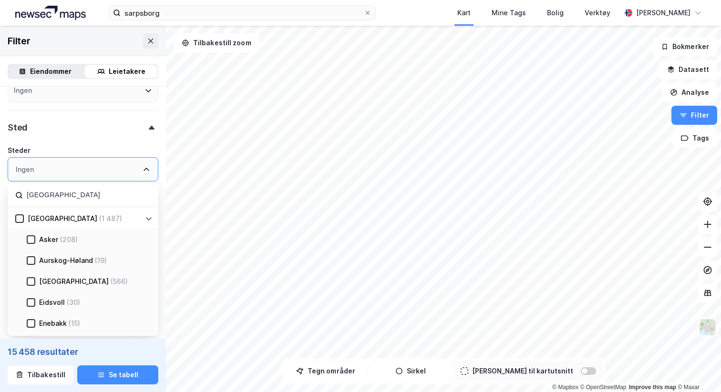
click at [144, 226] on div "Akershus (1 487)" at bounding box center [83, 217] width 151 height 21
click at [145, 218] on icon at bounding box center [149, 219] width 8 height 8
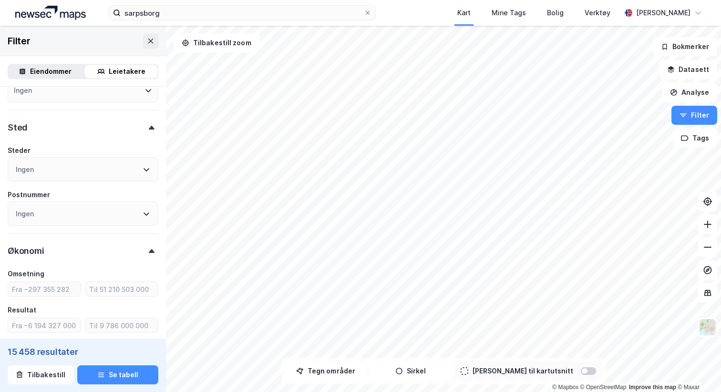
click at [152, 127] on icon at bounding box center [152, 128] width 6 height 4
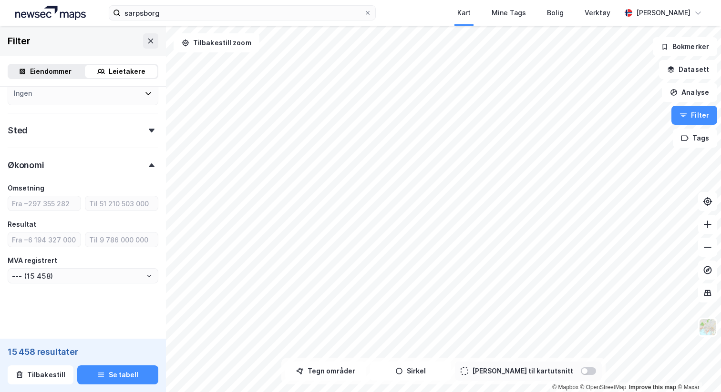
click at [149, 128] on div "Sted" at bounding box center [83, 126] width 151 height 27
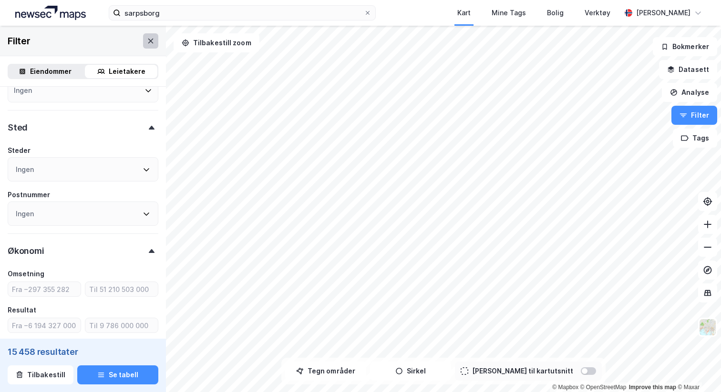
click at [152, 42] on icon at bounding box center [150, 40] width 5 height 5
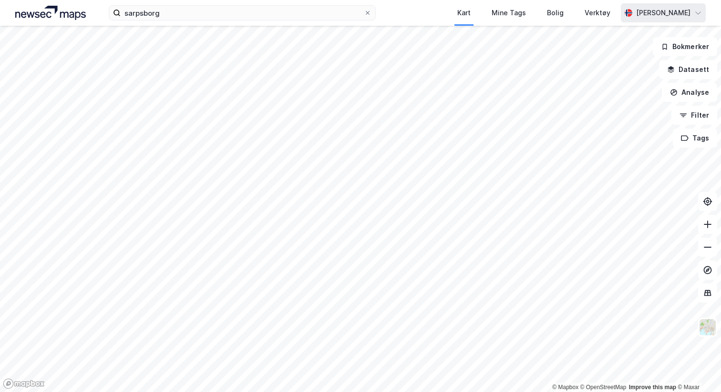
click at [647, 11] on div "[PERSON_NAME]" at bounding box center [663, 12] width 54 height 11
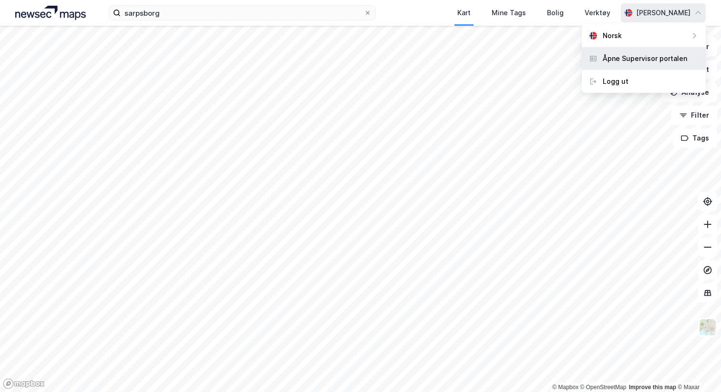
click at [640, 53] on div "Åpne Supervisor portalen" at bounding box center [645, 58] width 84 height 11
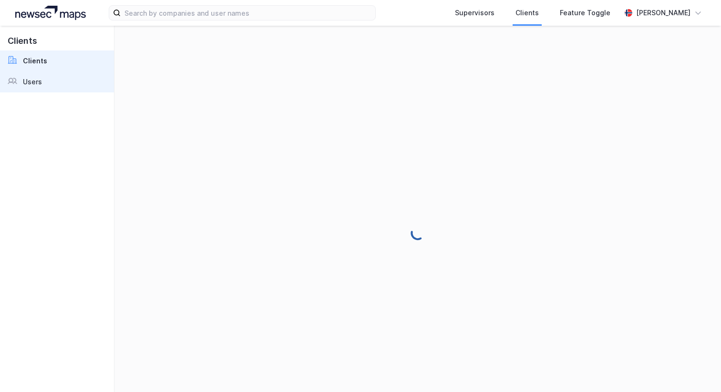
click at [66, 75] on link "Users" at bounding box center [57, 82] width 114 height 21
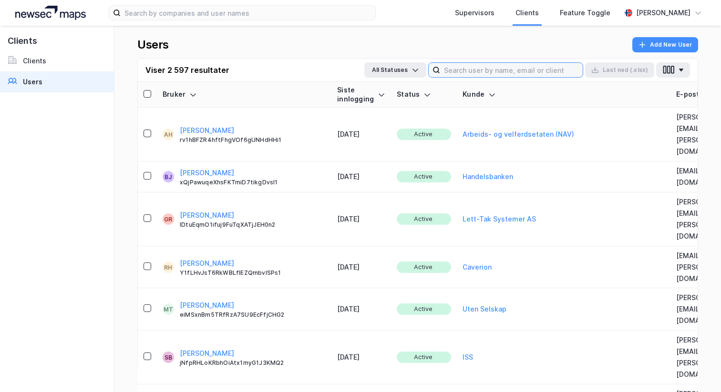
click at [478, 64] on input at bounding box center [511, 70] width 143 height 14
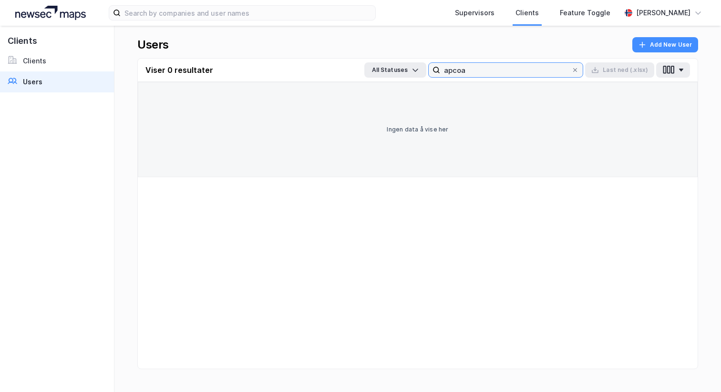
click at [473, 71] on input "apcoa" at bounding box center [505, 70] width 131 height 14
type input "wali"
